Goal: Ask a question

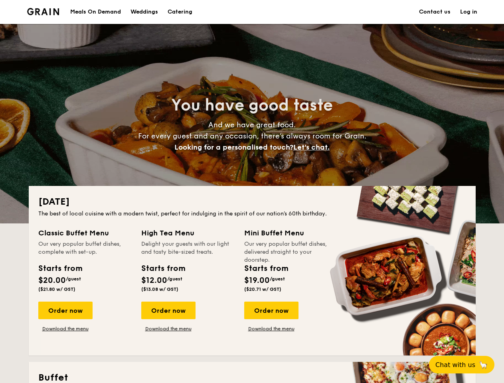
click at [252, 192] on div "[DATE] The best of local cuisine with a modern twist, perfect for indulging in …" at bounding box center [252, 271] width 447 height 170
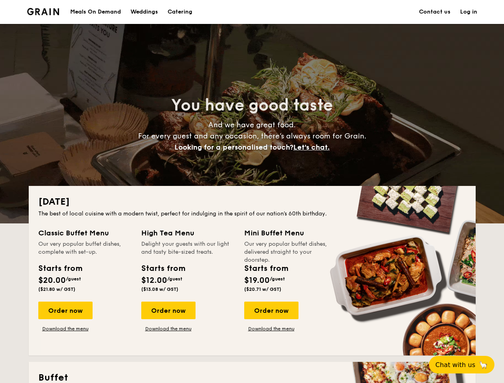
click at [468, 12] on link "Log in" at bounding box center [468, 12] width 17 height 24
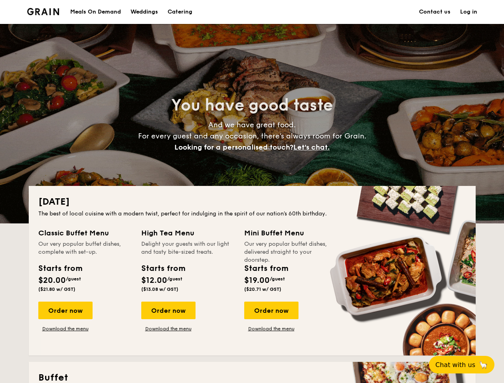
click at [314, 147] on span "Let's chat." at bounding box center [311, 147] width 36 height 9
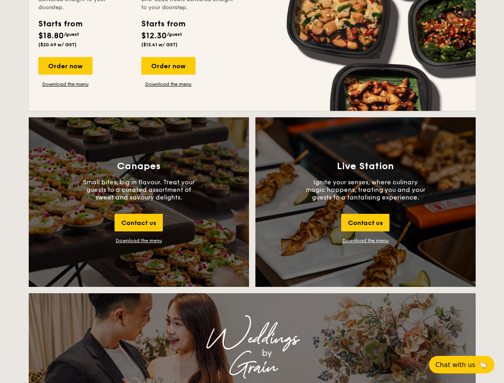
click at [466, 365] on span "Chat with us" at bounding box center [455, 365] width 40 height 8
